Goal: Task Accomplishment & Management: Manage account settings

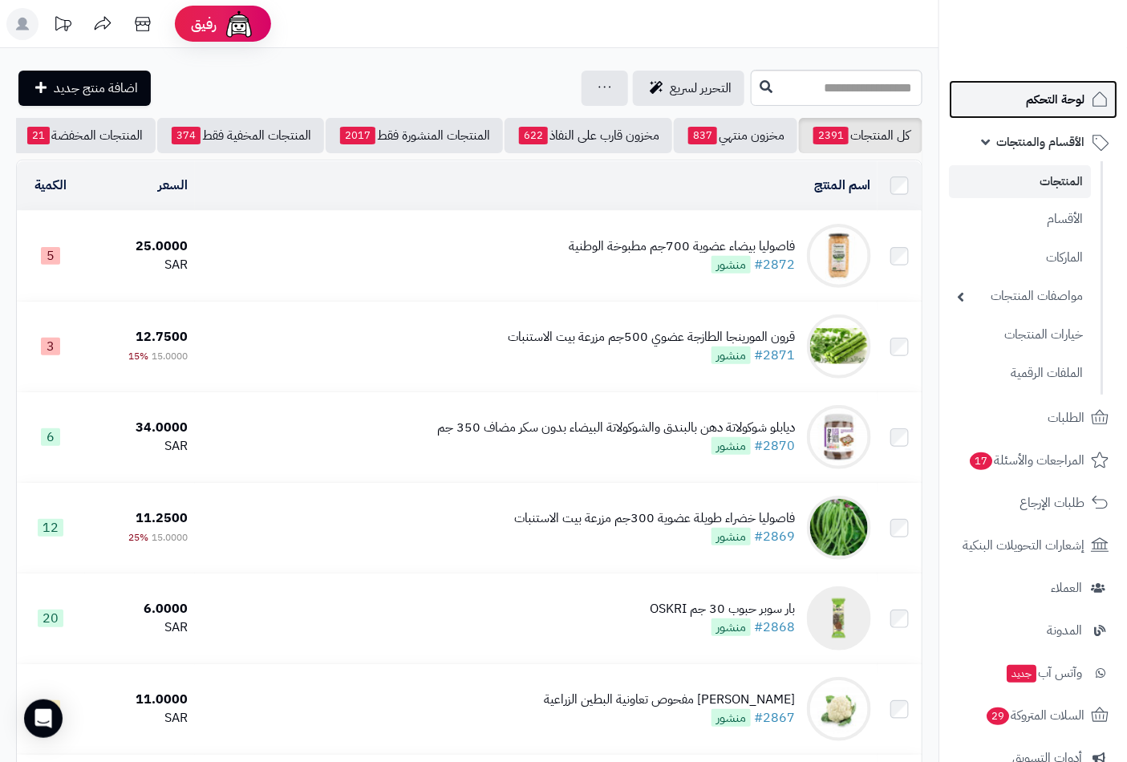
click at [1053, 97] on span "لوحة التحكم" at bounding box center [1055, 99] width 59 height 22
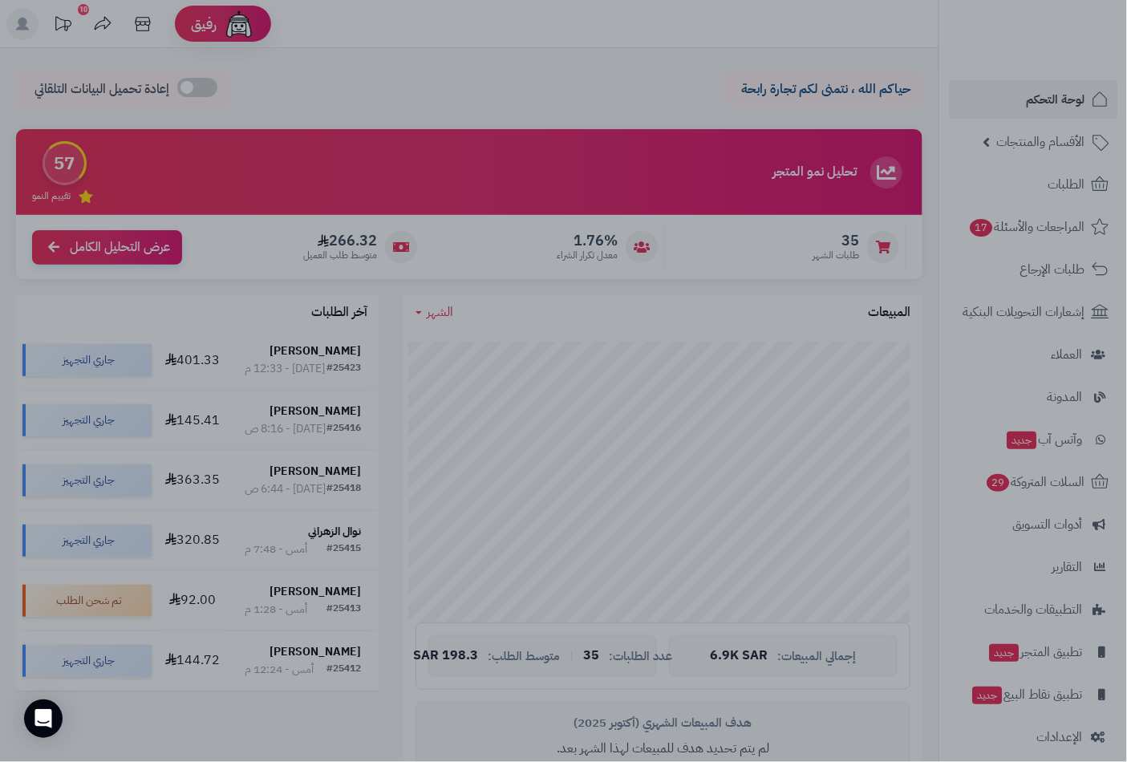
click at [1070, 189] on div at bounding box center [563, 381] width 1127 height 762
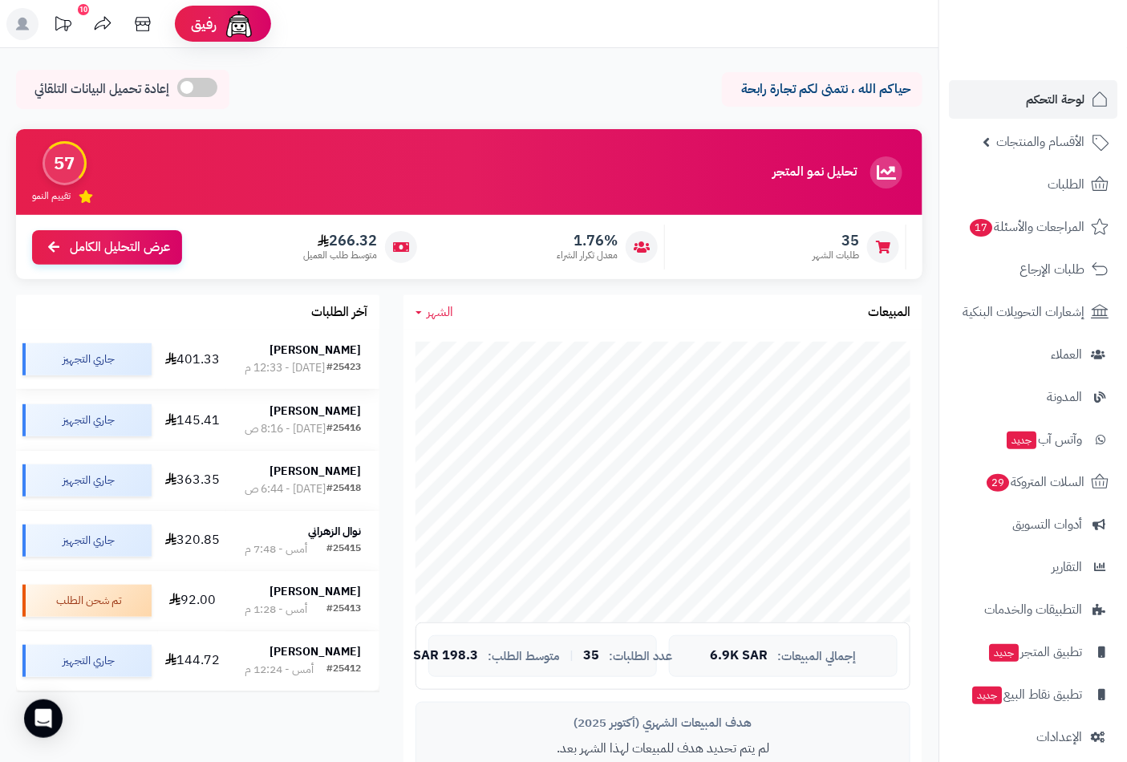
click at [282, 375] on div "اليوم - 12:33 م" at bounding box center [285, 368] width 80 height 16
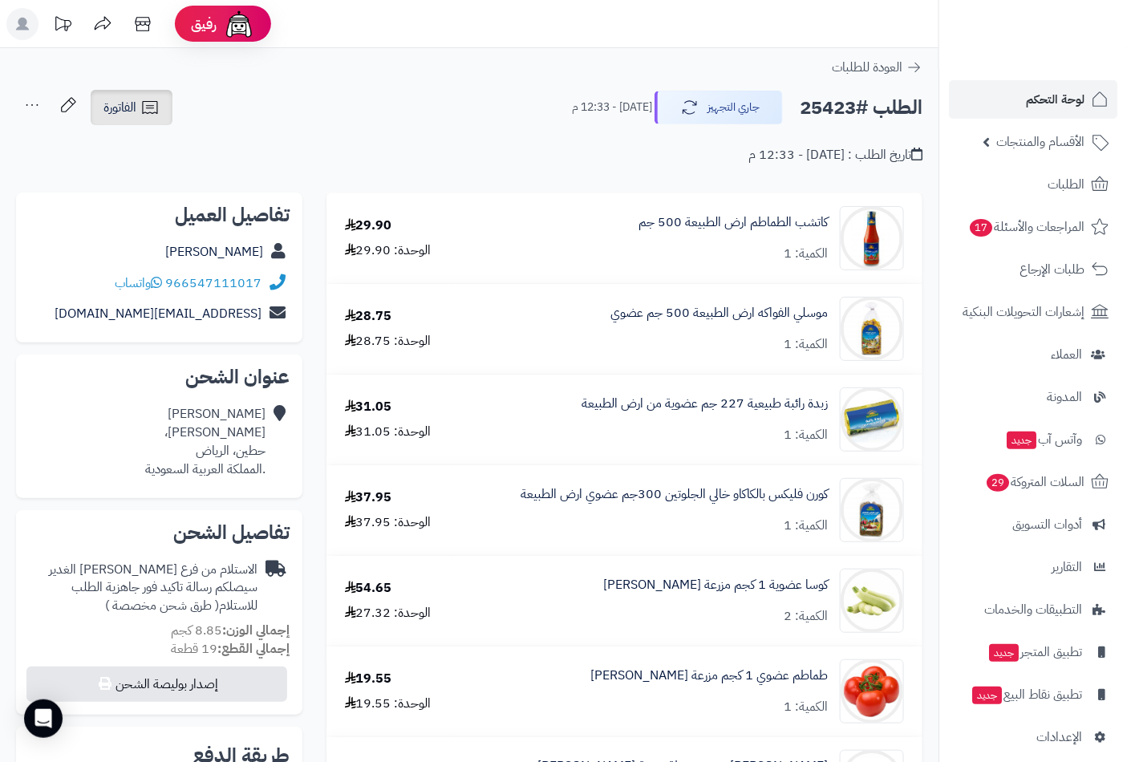
click at [128, 118] on link "الفاتورة" at bounding box center [132, 107] width 82 height 35
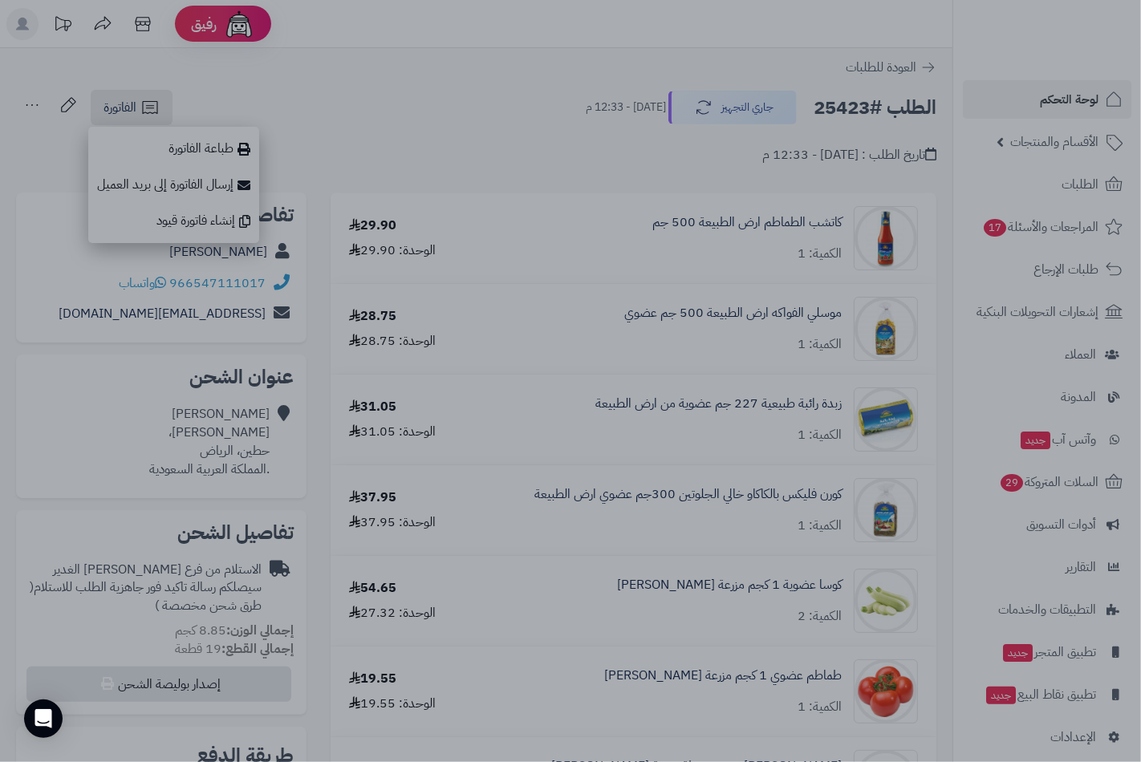
click at [210, 152] on div at bounding box center [570, 381] width 1141 height 762
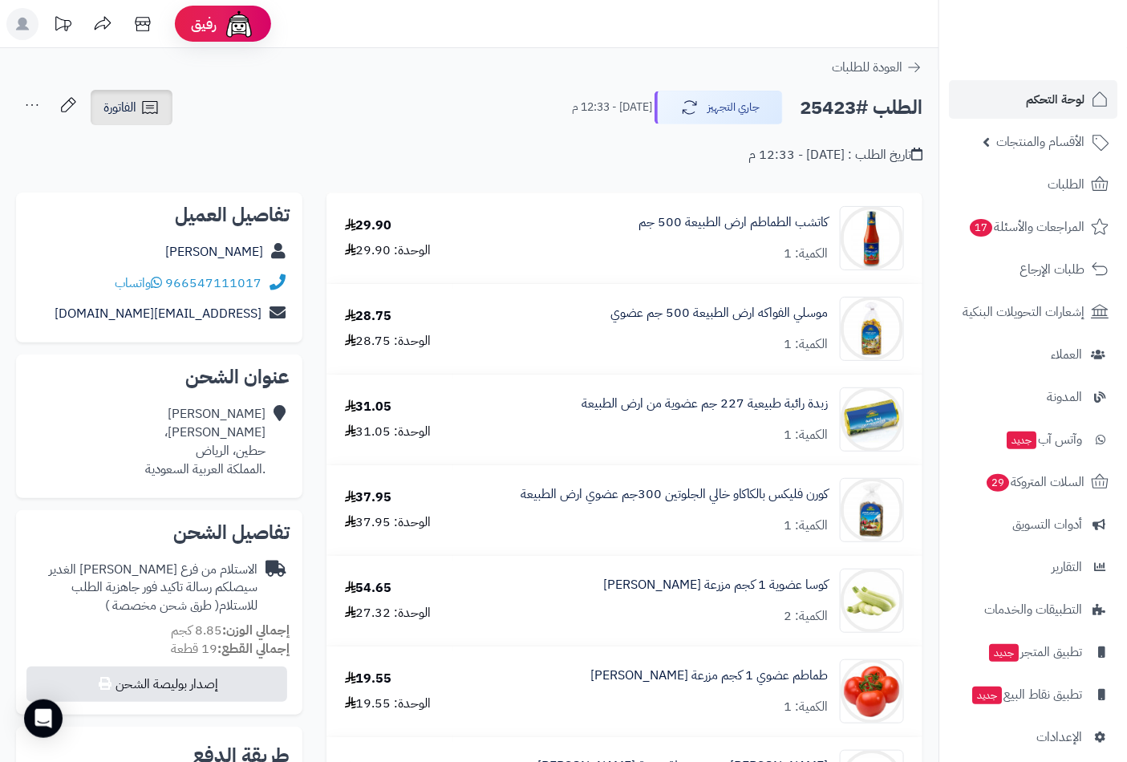
click at [123, 107] on span "الفاتورة" at bounding box center [120, 107] width 33 height 19
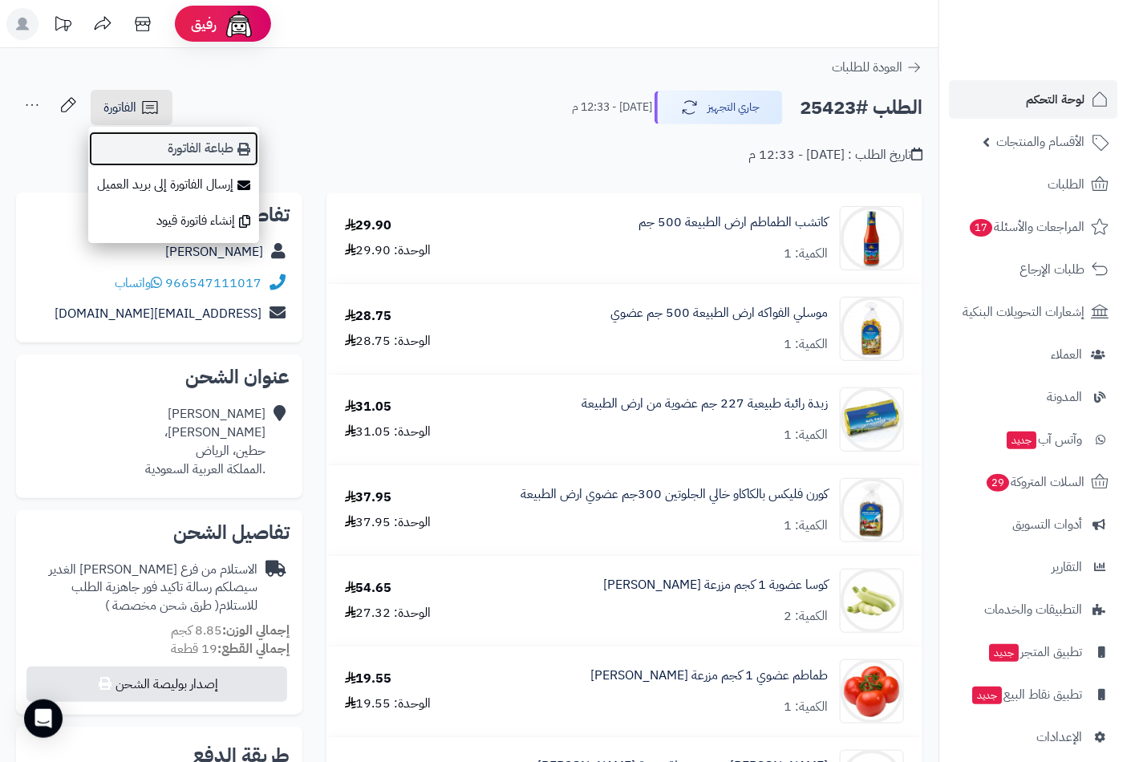
click at [204, 157] on link "طباعة الفاتورة" at bounding box center [173, 149] width 171 height 36
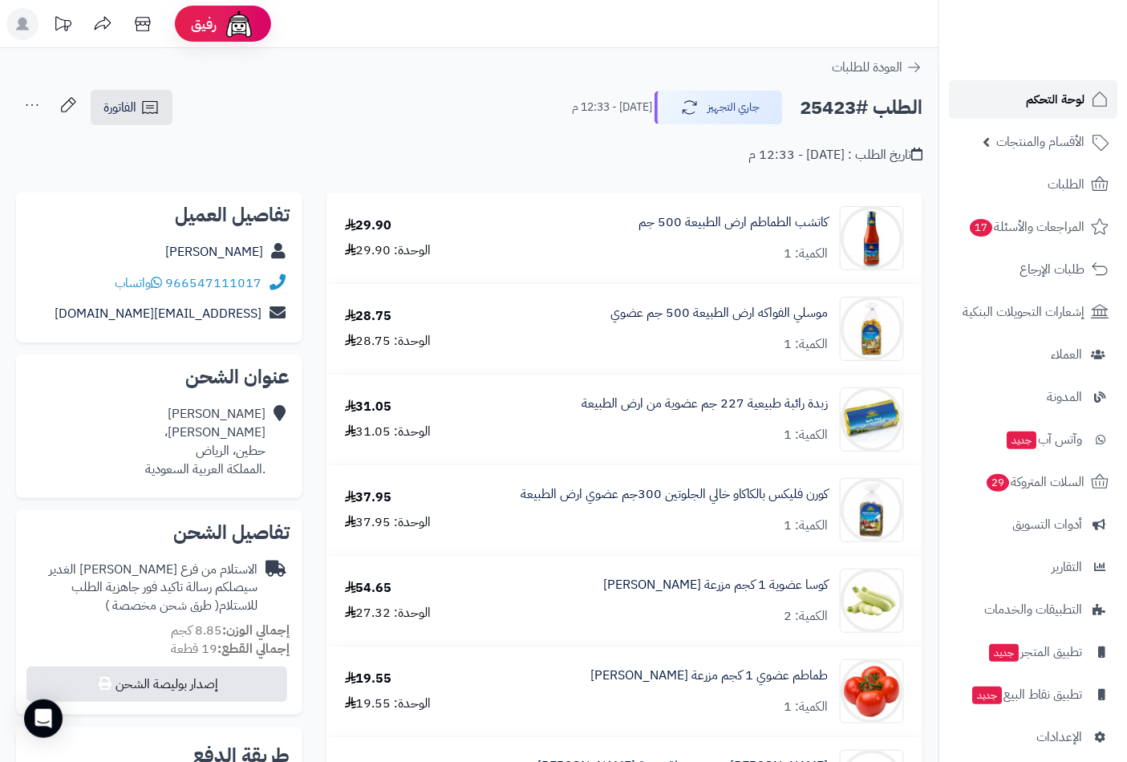
click at [1062, 93] on span "لوحة التحكم" at bounding box center [1055, 99] width 59 height 22
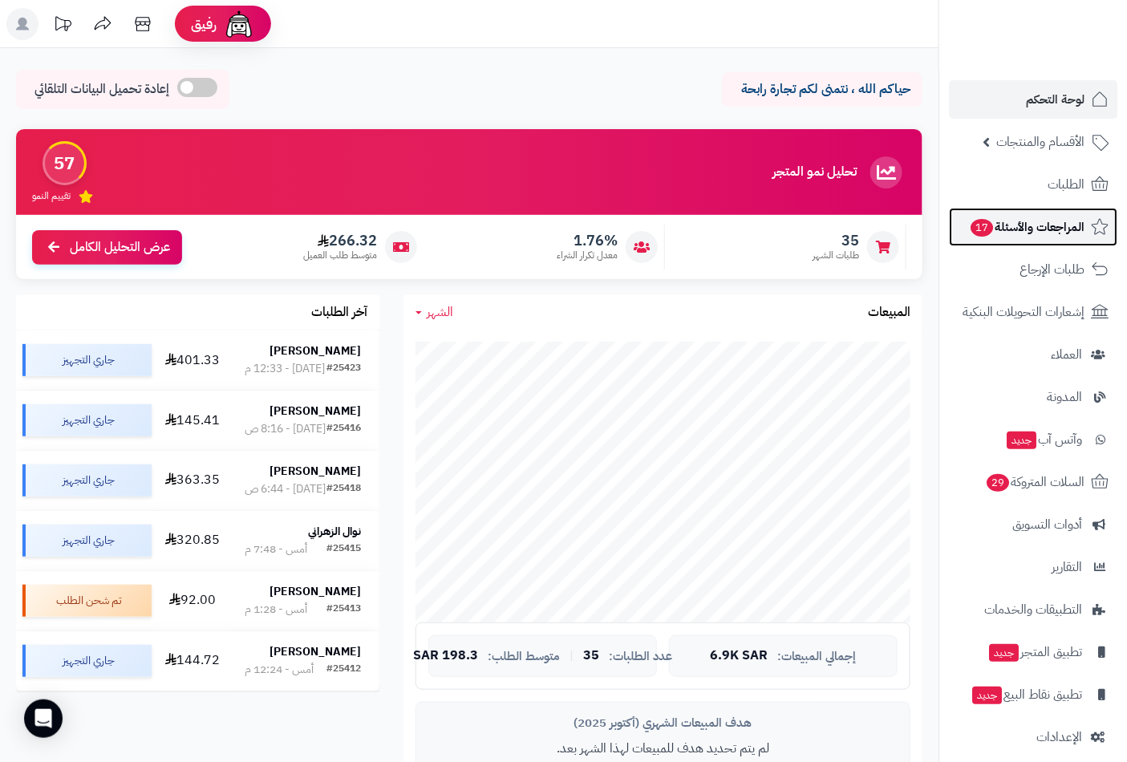
click at [1033, 239] on link "المراجعات والأسئلة 17" at bounding box center [1033, 227] width 169 height 39
